Goal: Task Accomplishment & Management: Manage account settings

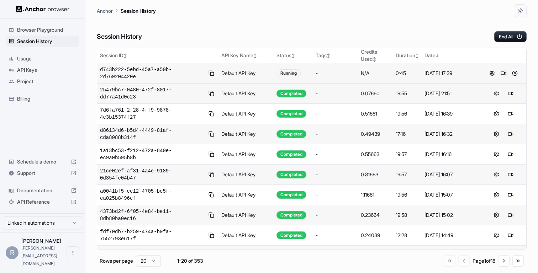
click at [503, 74] on button at bounding box center [503, 73] width 9 height 9
click at [501, 71] on button at bounding box center [503, 73] width 9 height 9
click at [503, 71] on button at bounding box center [503, 73] width 9 height 9
click at [503, 72] on button at bounding box center [503, 73] width 9 height 9
click at [402, 33] on div "Session History End All" at bounding box center [312, 29] width 430 height 25
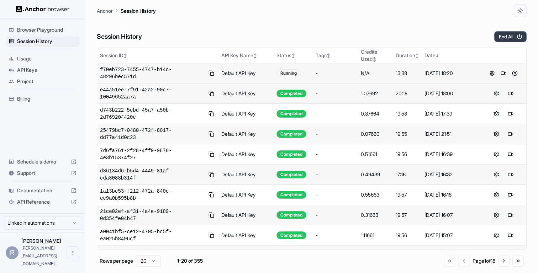
click at [520, 36] on icon "button" at bounding box center [519, 36] width 6 height 6
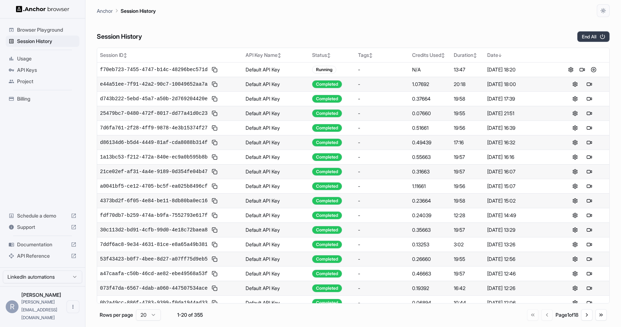
click at [597, 33] on button "End All" at bounding box center [593, 36] width 32 height 11
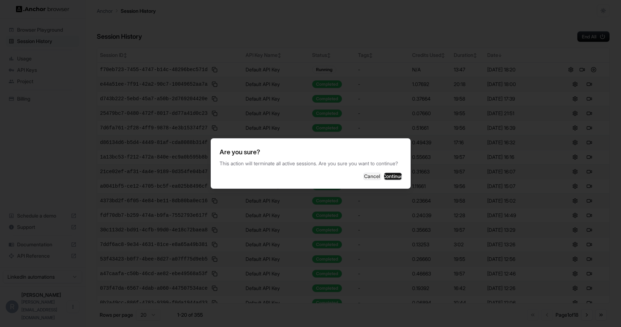
click at [384, 189] on div "Are you sure? This action will terminate all active sessions. Are you sure you …" at bounding box center [311, 163] width 200 height 51
click at [392, 177] on button "Continue" at bounding box center [393, 176] width 18 height 7
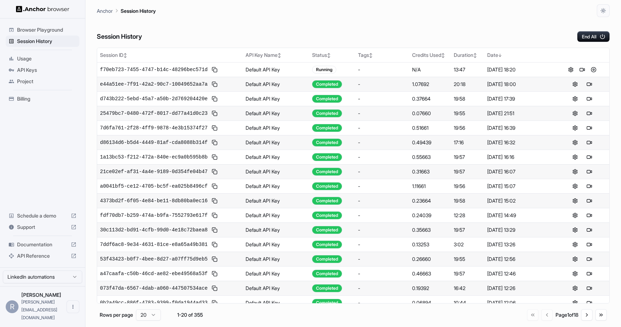
click at [424, 30] on div "Session History End All" at bounding box center [353, 29] width 513 height 25
click at [300, 23] on div "Session History End All" at bounding box center [353, 29] width 513 height 25
click at [598, 38] on button "End All" at bounding box center [593, 36] width 32 height 11
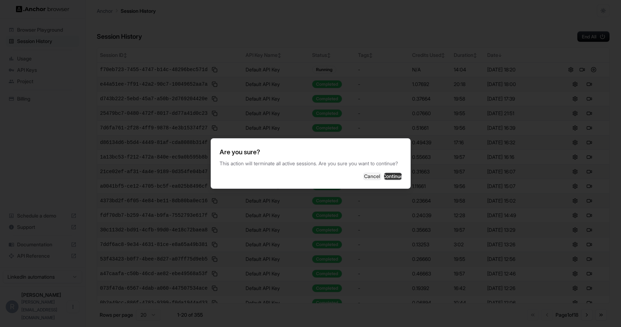
click at [386, 180] on button "Continue" at bounding box center [393, 176] width 18 height 7
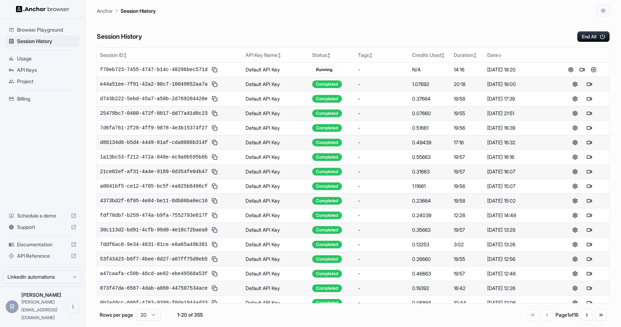
click at [191, 19] on div "Session History End All" at bounding box center [353, 29] width 513 height 25
click at [584, 66] on button at bounding box center [582, 69] width 9 height 9
click at [532, 32] on div "Session History End All" at bounding box center [353, 29] width 513 height 25
click at [598, 32] on button "End All" at bounding box center [593, 36] width 32 height 11
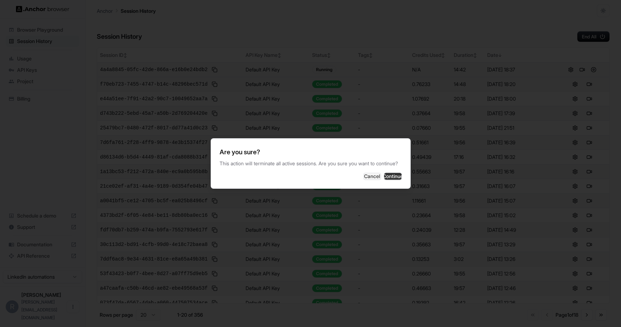
click at [384, 179] on button "Continue" at bounding box center [393, 176] width 18 height 7
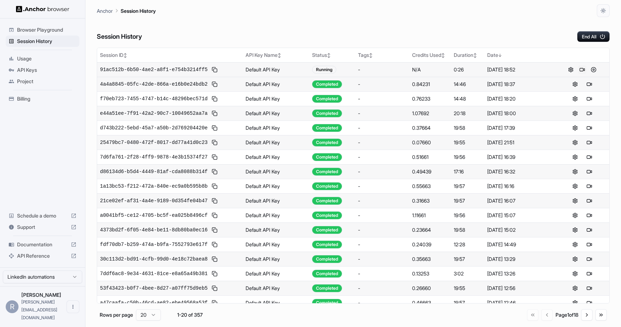
click at [581, 71] on button at bounding box center [582, 69] width 9 height 9
click at [583, 66] on button at bounding box center [582, 69] width 9 height 9
click at [584, 40] on button "End All" at bounding box center [593, 36] width 32 height 11
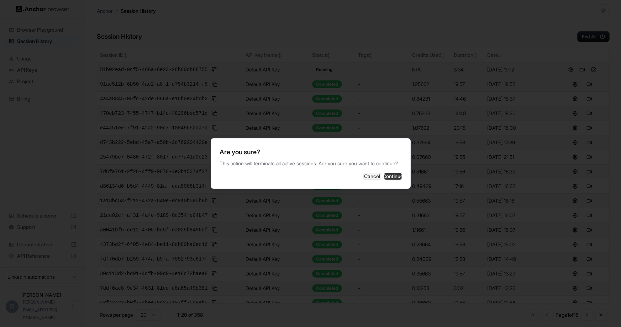
click at [390, 180] on button "Continue" at bounding box center [393, 176] width 18 height 7
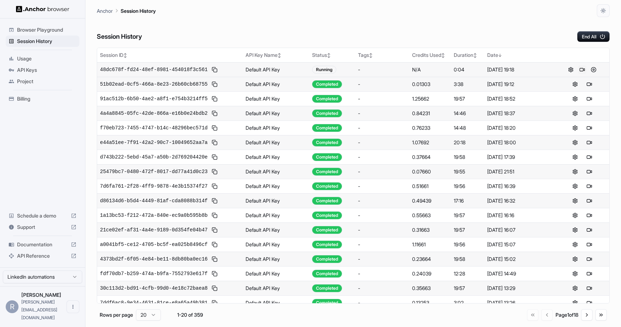
click at [582, 66] on button at bounding box center [582, 69] width 9 height 9
click at [590, 31] on button "End All" at bounding box center [593, 36] width 32 height 11
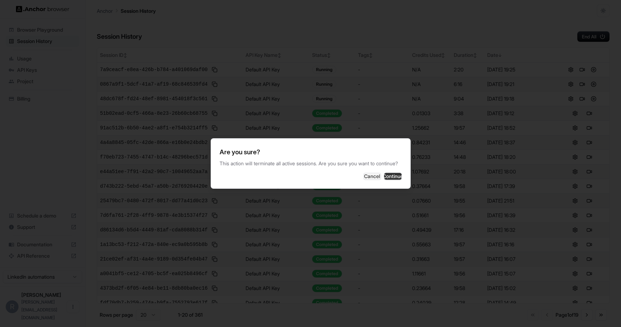
click at [384, 174] on button "Continue" at bounding box center [393, 176] width 18 height 7
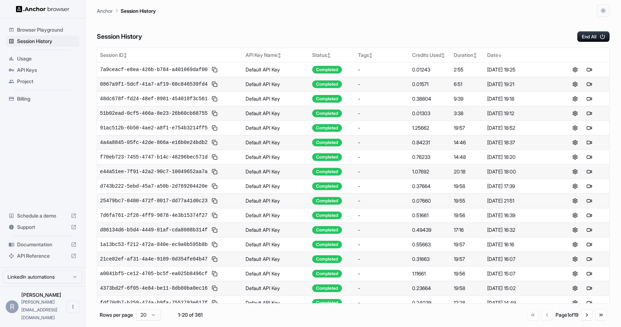
click at [321, 31] on div "Session History End All" at bounding box center [353, 29] width 513 height 25
click at [581, 70] on button at bounding box center [582, 69] width 9 height 9
click at [580, 71] on button at bounding box center [582, 69] width 9 height 9
click at [581, 70] on button at bounding box center [582, 69] width 9 height 9
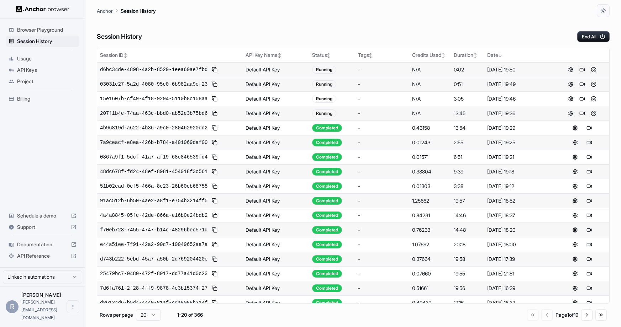
click at [581, 70] on button at bounding box center [582, 69] width 9 height 9
click at [583, 70] on button at bounding box center [582, 69] width 9 height 9
click at [584, 68] on button at bounding box center [582, 69] width 9 height 9
click at [581, 70] on button at bounding box center [582, 69] width 9 height 9
click at [581, 69] on button at bounding box center [582, 69] width 9 height 9
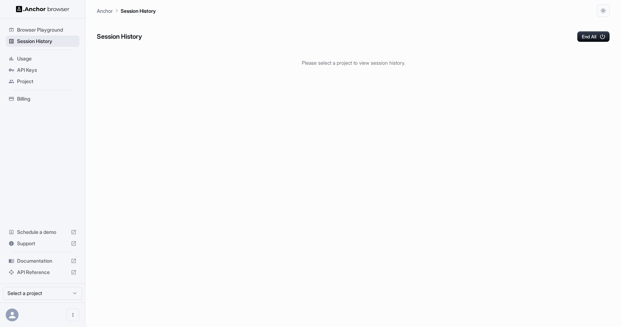
click at [39, 40] on span "Session History" at bounding box center [46, 41] width 59 height 7
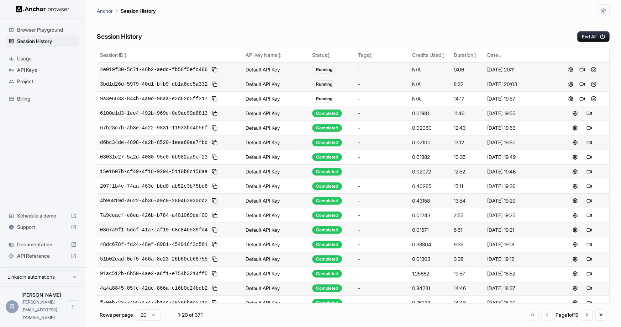
click at [583, 67] on button at bounding box center [582, 69] width 9 height 9
click at [583, 68] on button at bounding box center [582, 69] width 9 height 9
click at [582, 68] on button at bounding box center [582, 69] width 9 height 9
click at [594, 32] on button "End All" at bounding box center [593, 36] width 32 height 11
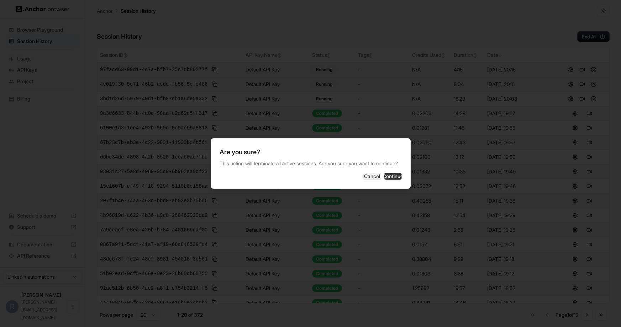
click at [396, 179] on button "Continue" at bounding box center [393, 176] width 18 height 7
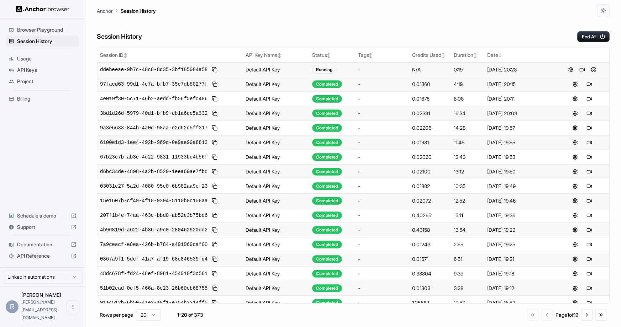
click at [582, 71] on button at bounding box center [582, 69] width 9 height 9
